Goal: Information Seeking & Learning: Learn about a topic

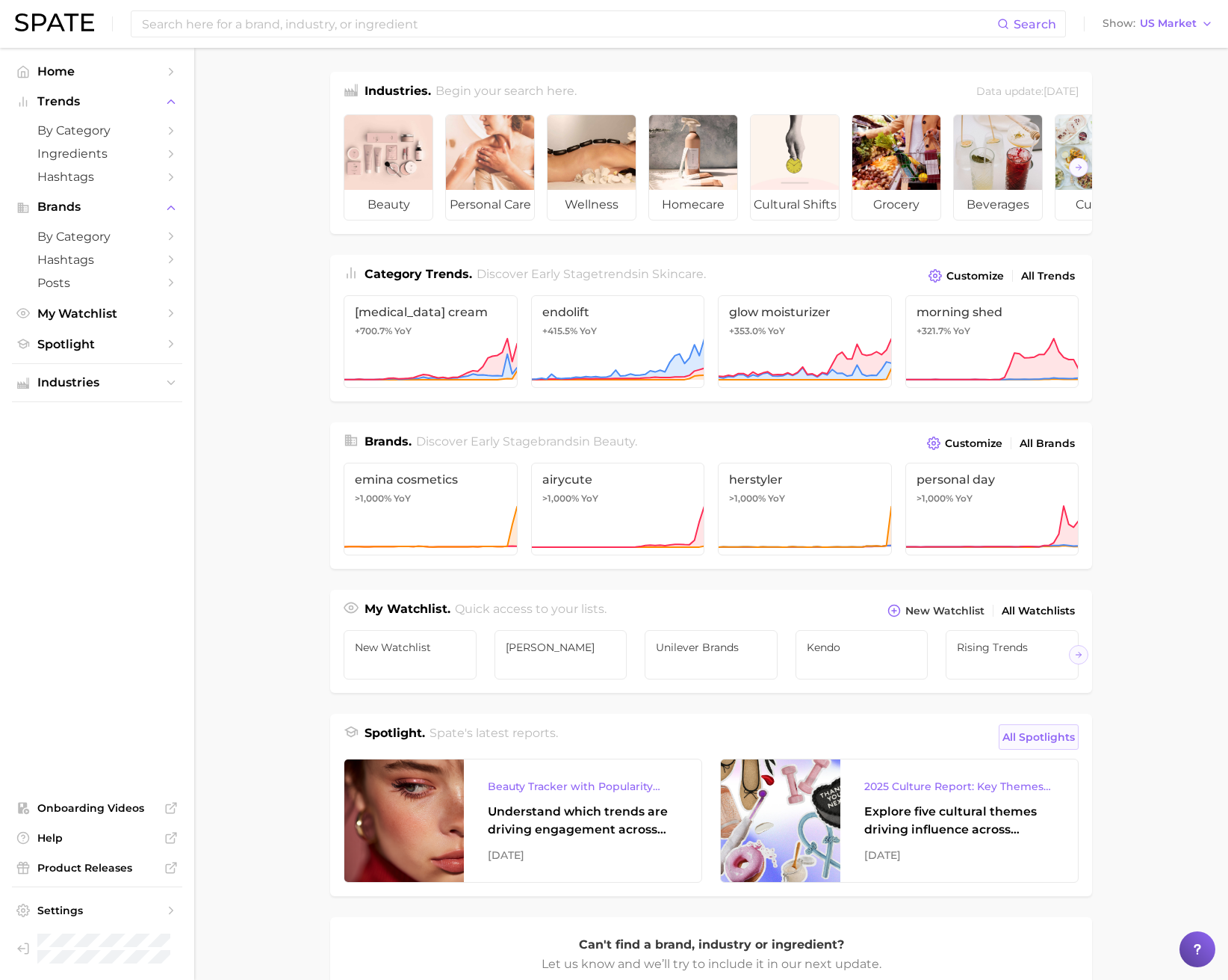
click at [1034, 733] on span "All Spotlights" at bounding box center [1038, 737] width 72 height 18
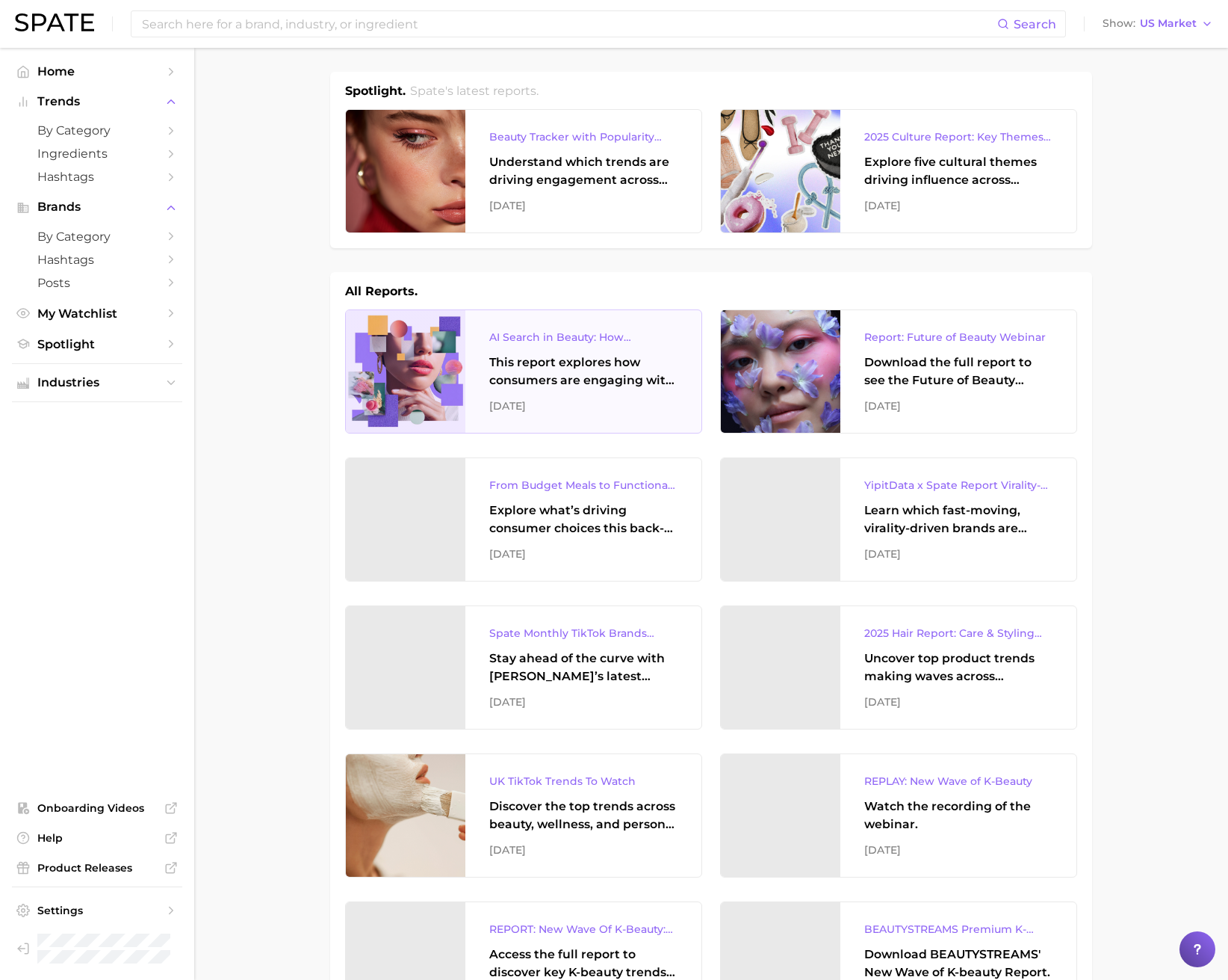
click at [576, 400] on div "[DATE]" at bounding box center [584, 406] width 189 height 18
